Goal: Information Seeking & Learning: Learn about a topic

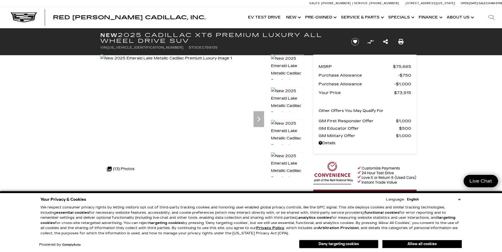
scroll to position [26, 0]
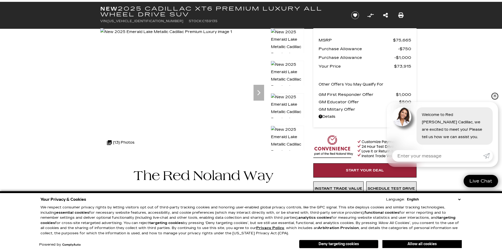
click at [494, 97] on link "✕" at bounding box center [494, 96] width 6 height 6
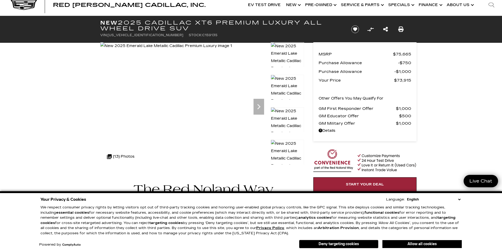
scroll to position [0, 0]
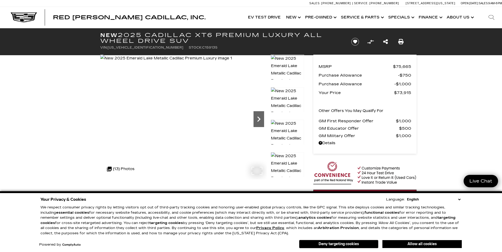
click at [260, 122] on icon "Next" at bounding box center [258, 119] width 11 height 11
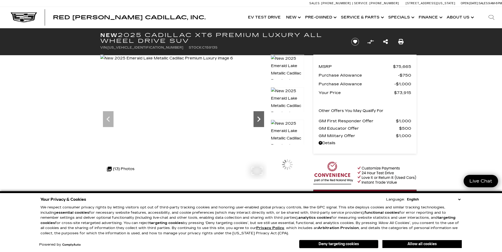
click at [260, 122] on icon "Next" at bounding box center [258, 119] width 11 height 11
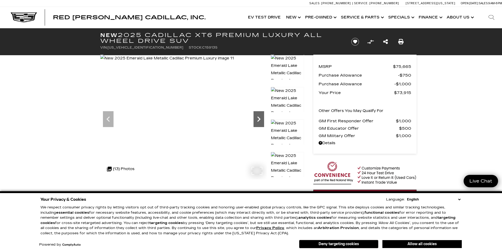
click at [260, 122] on icon "Next" at bounding box center [258, 119] width 11 height 11
